Goal: Information Seeking & Learning: Learn about a topic

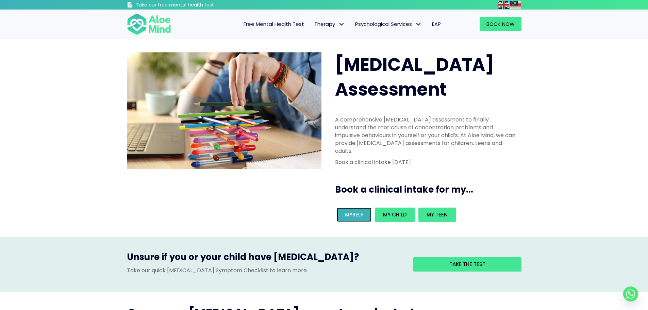
click at [363, 207] on link "Myself" at bounding box center [354, 214] width 35 height 14
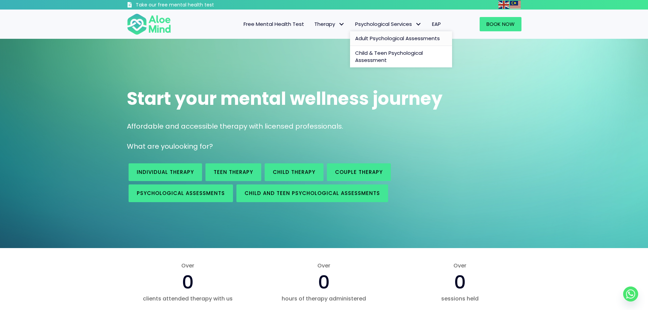
click at [376, 40] on span "Adult Psychological Assessments" at bounding box center [397, 38] width 85 height 7
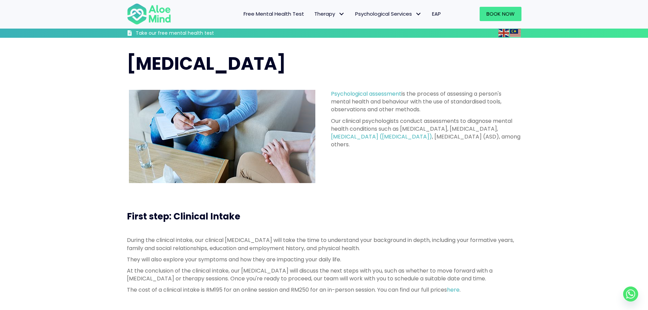
scroll to position [34, 0]
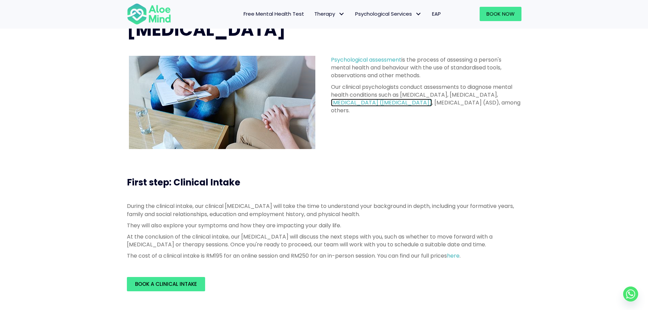
click at [398, 103] on link "attention deficit hyperactivity disorder (ADHD)" at bounding box center [381, 103] width 101 height 8
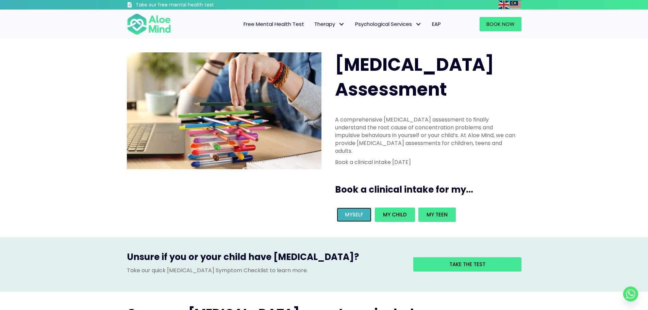
click at [356, 211] on span "Myself" at bounding box center [354, 214] width 18 height 7
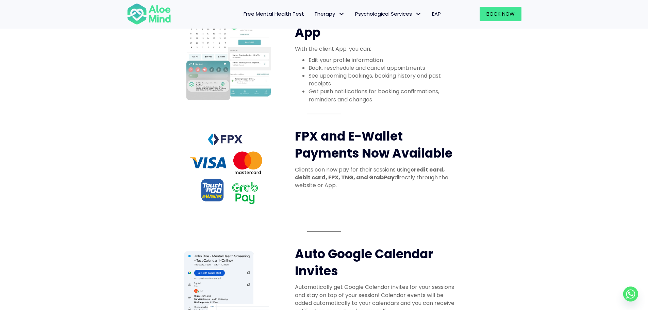
scroll to position [340, 0]
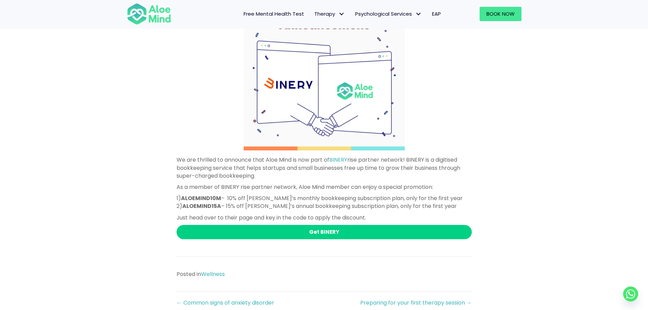
scroll to position [238, 0]
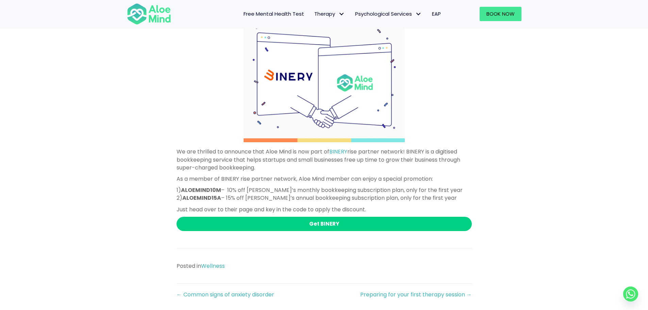
click at [203, 192] on strong "ALOEMIND10M" at bounding box center [201, 190] width 40 height 8
click at [206, 195] on strong "ALOEMIND15A" at bounding box center [201, 198] width 39 height 8
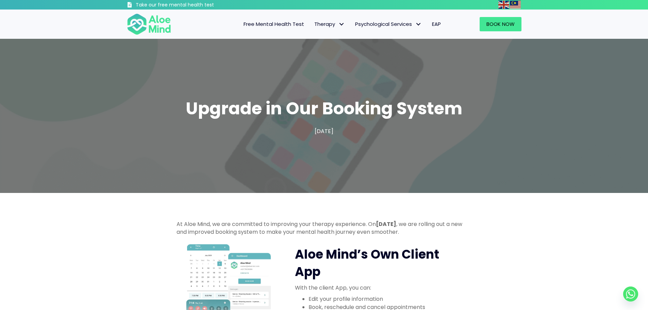
drag, startPoint x: 501, startPoint y: 106, endPoint x: 217, endPoint y: 83, distance: 284.4
click at [217, 83] on div "Upgrade in Our Booking System [DATE]" at bounding box center [324, 116] width 648 height 154
click at [408, 99] on span "Upgrade in Our Booking System" at bounding box center [324, 108] width 276 height 24
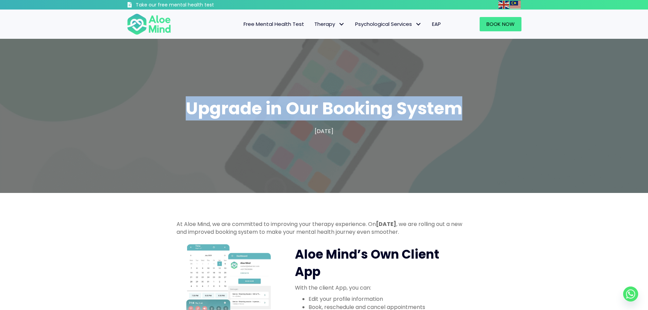
drag, startPoint x: 457, startPoint y: 103, endPoint x: 176, endPoint y: 97, distance: 281.2
click at [176, 97] on h1 "Upgrade in Our Booking System" at bounding box center [324, 109] width 394 height 24
click at [301, 92] on div "Upgrade in Our Booking System" at bounding box center [324, 108] width 408 height 37
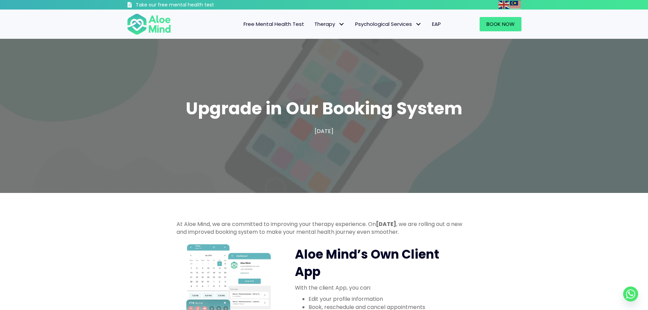
drag, startPoint x: 343, startPoint y: 108, endPoint x: 448, endPoint y: 113, distance: 105.5
click at [385, 109] on span "Upgrade in Our Booking System" at bounding box center [324, 108] width 276 height 24
click at [478, 110] on h1 "Upgrade in Our Booking System" at bounding box center [324, 109] width 394 height 24
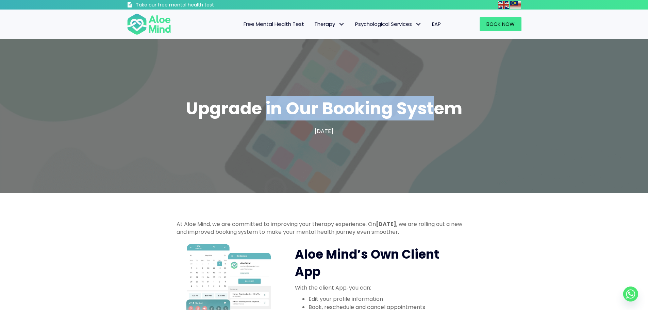
drag, startPoint x: 427, startPoint y: 101, endPoint x: 236, endPoint y: 92, distance: 191.3
click at [236, 92] on div "Upgrade in Our Booking System" at bounding box center [324, 108] width 408 height 37
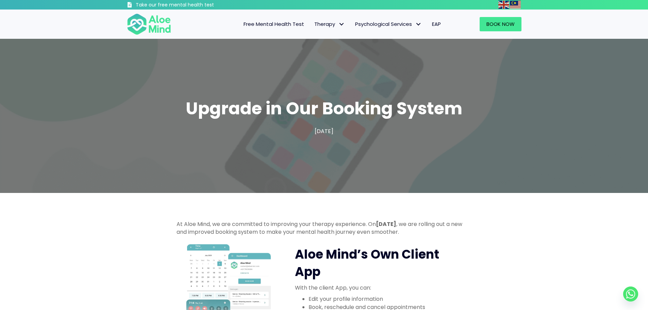
click at [304, 87] on div "Upgrade in Our Booking System 16 July, 2025" at bounding box center [324, 116] width 648 height 154
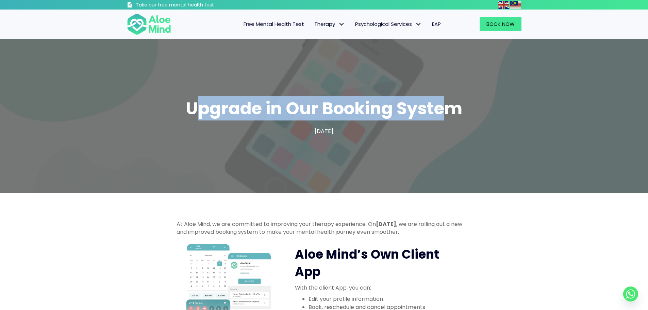
drag, startPoint x: 196, startPoint y: 107, endPoint x: 477, endPoint y: 108, distance: 280.4
click at [455, 109] on span "Upgrade in Our Booking System" at bounding box center [324, 108] width 276 height 24
click at [480, 107] on h1 "Upgrade in Our Booking System" at bounding box center [324, 109] width 394 height 24
drag, startPoint x: 462, startPoint y: 107, endPoint x: 191, endPoint y: 98, distance: 271.1
click at [191, 98] on h1 "Upgrade in Our Booking System" at bounding box center [324, 109] width 394 height 24
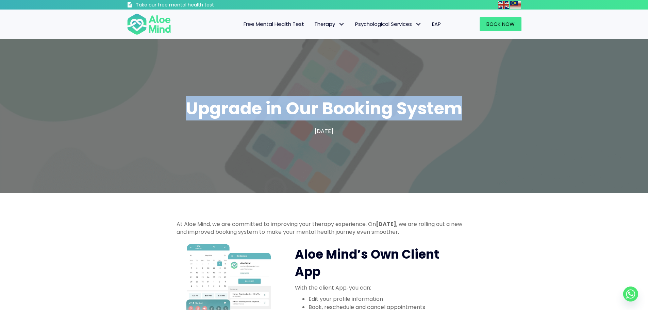
click at [207, 97] on span "Upgrade in Our Booking System" at bounding box center [324, 108] width 276 height 24
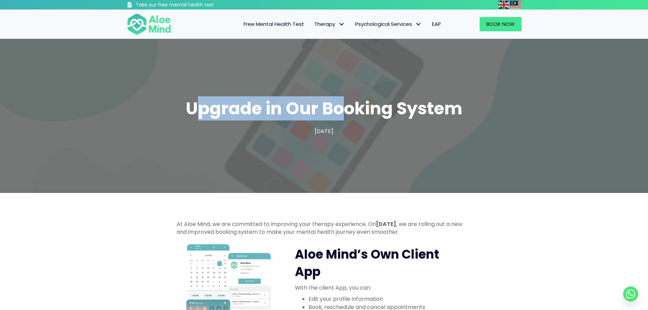
drag, startPoint x: 201, startPoint y: 99, endPoint x: 462, endPoint y: 101, distance: 260.7
click at [427, 101] on span "Upgrade in Our Booking System" at bounding box center [324, 108] width 276 height 24
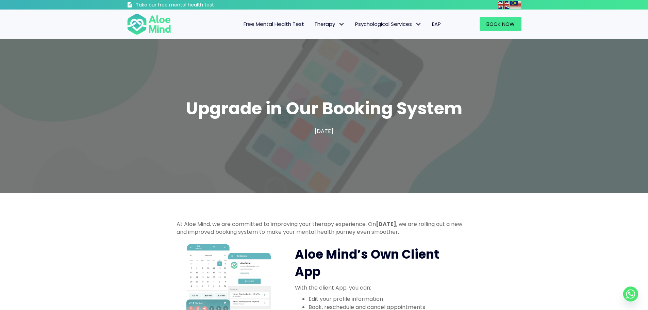
click at [475, 101] on h1 "Upgrade in Our Booking System" at bounding box center [324, 109] width 394 height 24
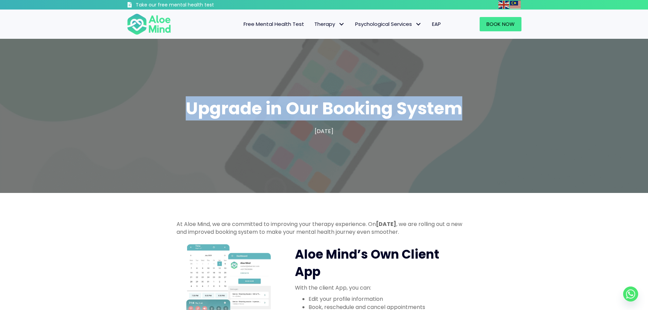
drag, startPoint x: 468, startPoint y: 102, endPoint x: 162, endPoint y: 111, distance: 305.7
click at [162, 111] on h1 "Upgrade in Our Booking System" at bounding box center [324, 109] width 394 height 24
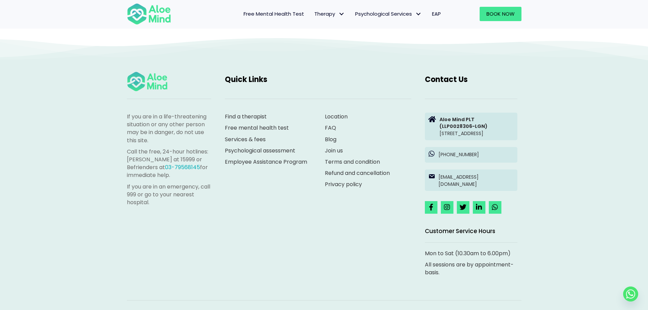
scroll to position [744, 0]
